Goal: Find specific page/section

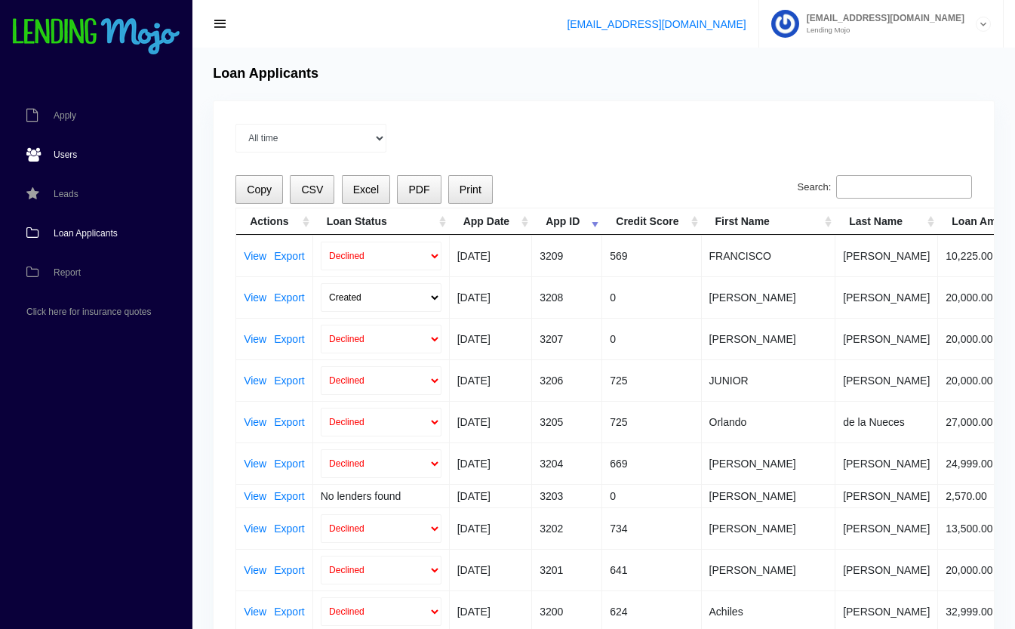
click at [68, 148] on link "Users" at bounding box center [88, 154] width 177 height 39
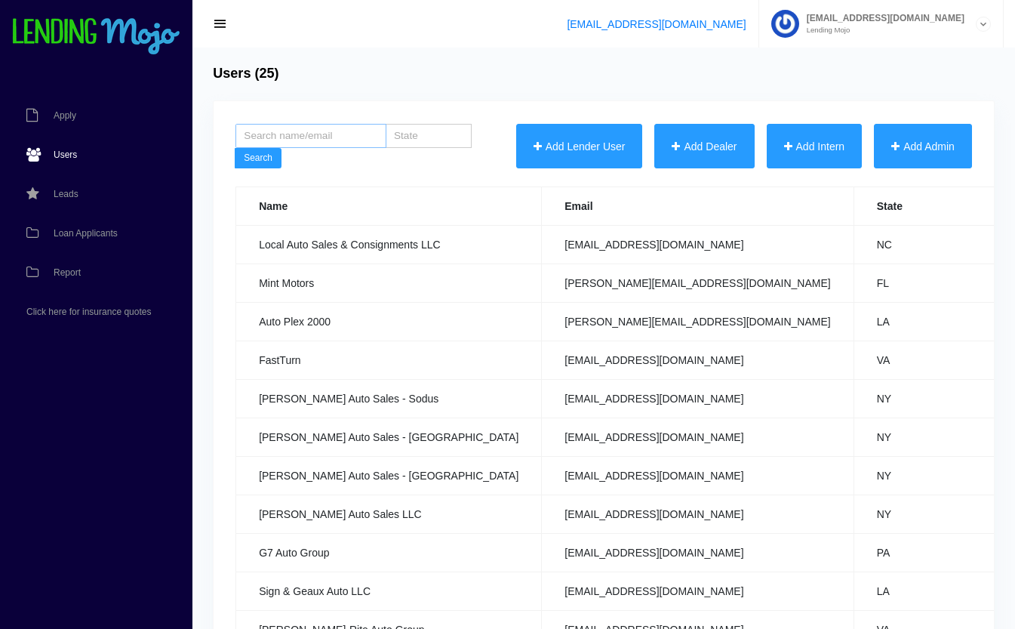
click at [340, 132] on input "search" at bounding box center [311, 136] width 151 height 24
type input "xclusive"
click at [235, 148] on button "Search" at bounding box center [258, 158] width 47 height 21
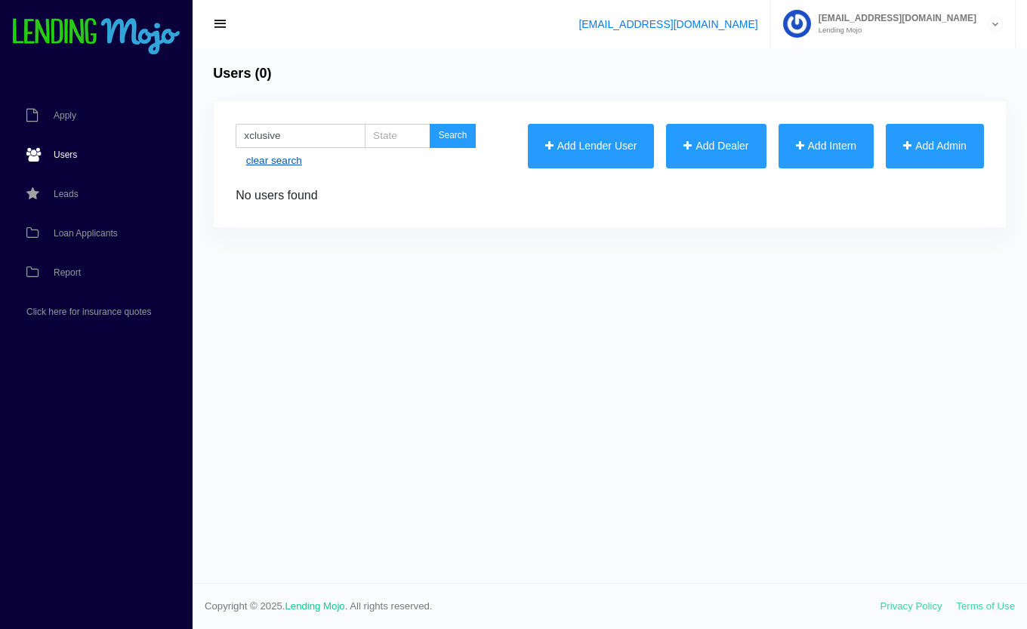
click at [291, 162] on link "clear search" at bounding box center [274, 160] width 56 height 15
